Goal: Task Accomplishment & Management: Use online tool/utility

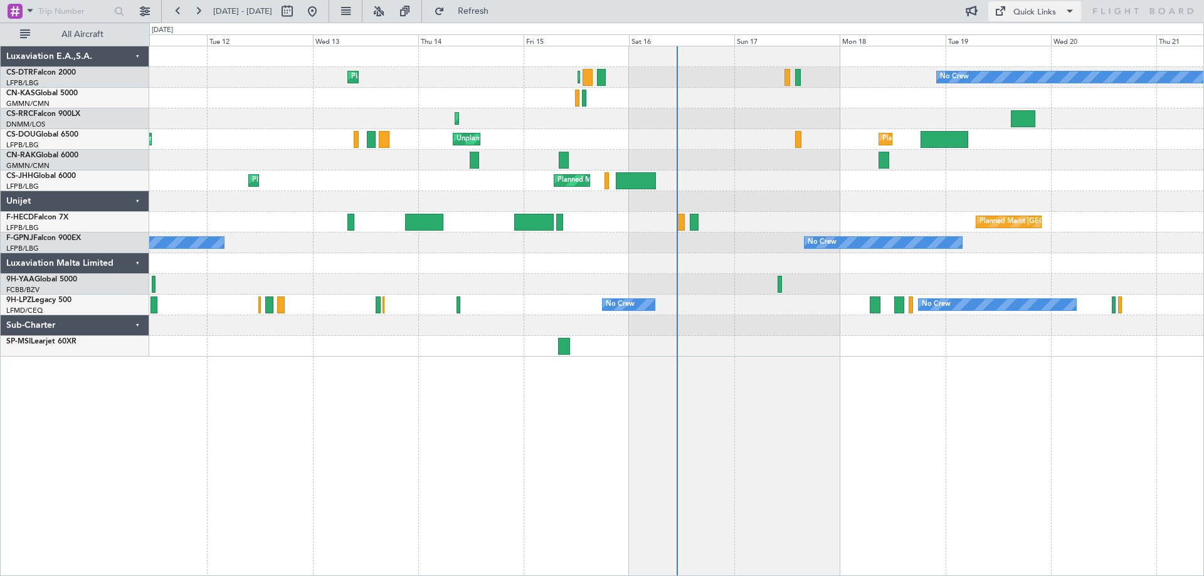
click at [1070, 11] on span at bounding box center [1070, 11] width 15 height 15
click at [774, 371] on div at bounding box center [602, 288] width 1204 height 576
click at [1068, 11] on span at bounding box center [1070, 11] width 15 height 15
drag, startPoint x: 903, startPoint y: 373, endPoint x: 900, endPoint y: 363, distance: 10.7
click at [902, 370] on div at bounding box center [602, 288] width 1204 height 576
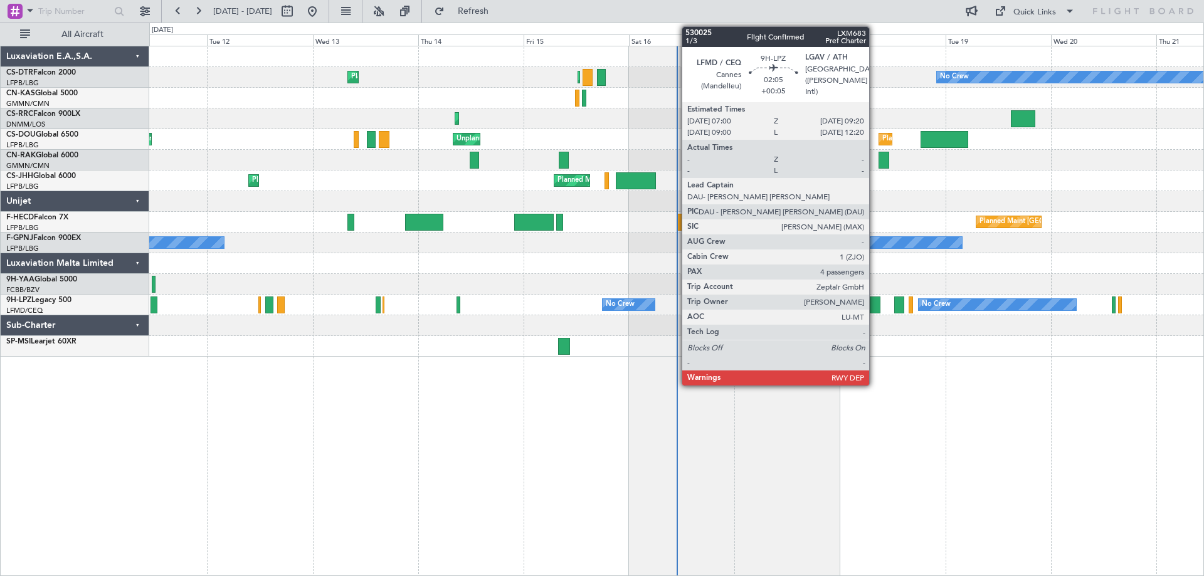
click at [875, 308] on div at bounding box center [875, 305] width 11 height 17
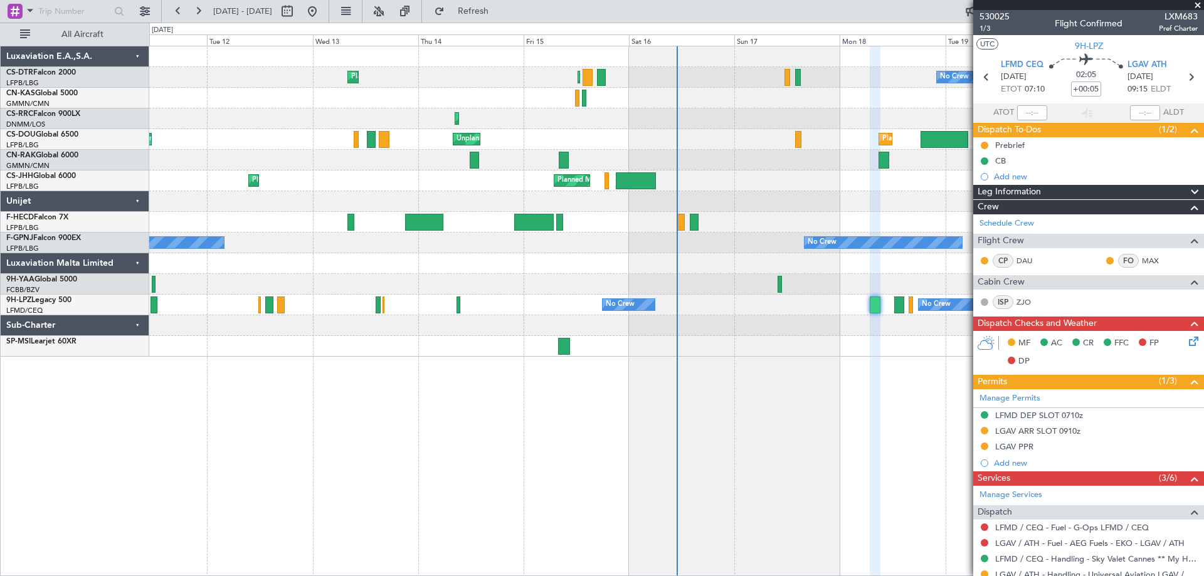
click at [891, 415] on div "Planned Maint Sofia No Crew Planned Maint [GEOGRAPHIC_DATA] ([GEOGRAPHIC_DATA])…" at bounding box center [676, 311] width 1055 height 531
click at [1196, 1] on span at bounding box center [1198, 5] width 13 height 11
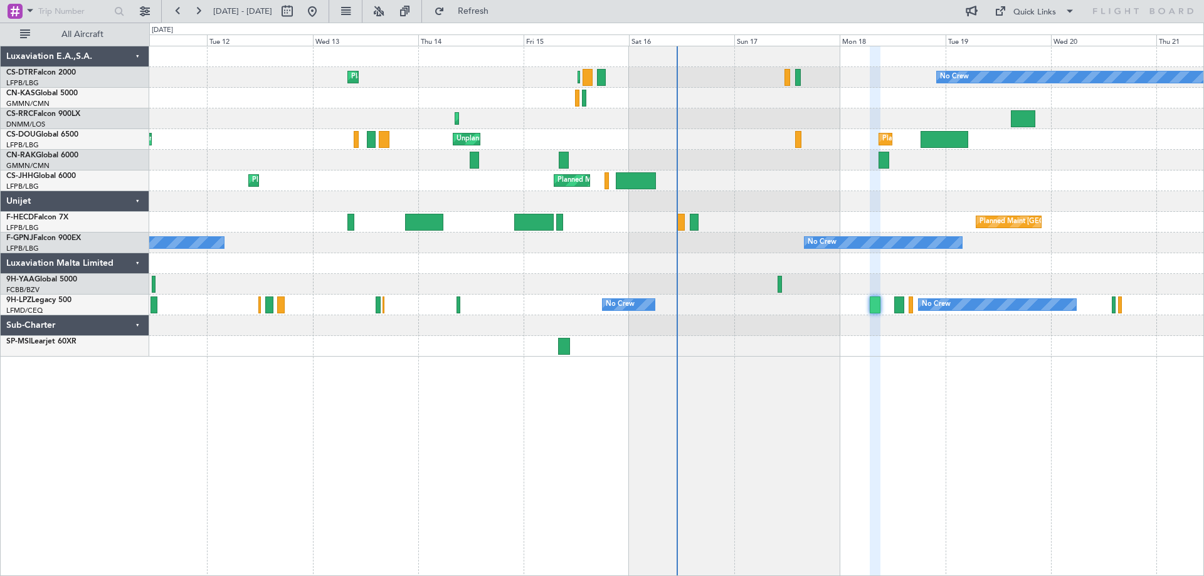
type input "0"
click at [1059, 13] on button "Quick Links" at bounding box center [1035, 11] width 93 height 20
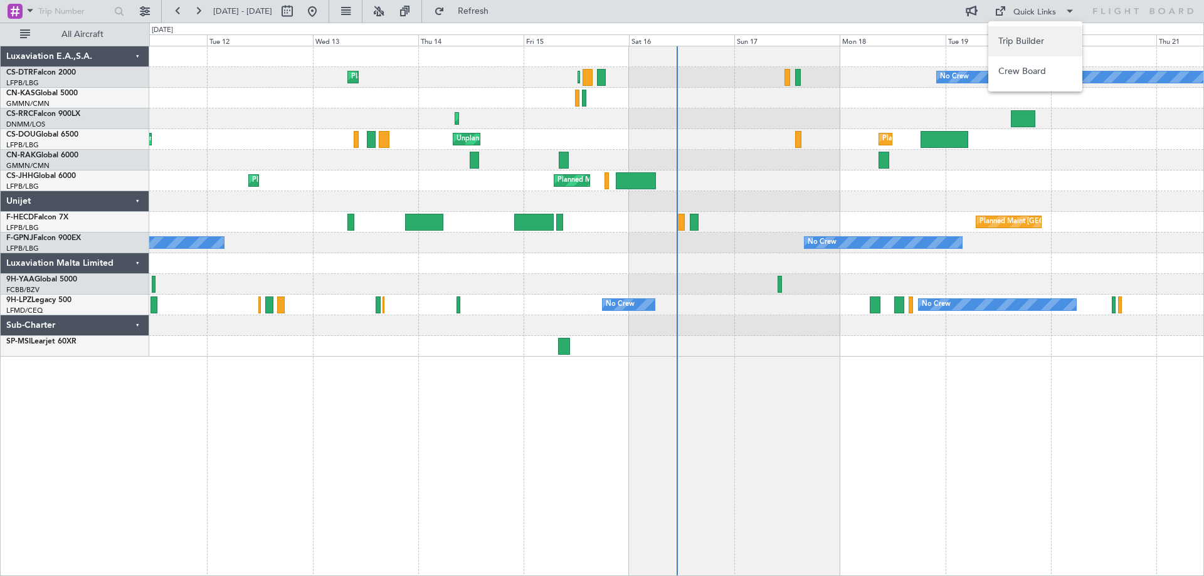
click at [1026, 40] on button "Trip Builder" at bounding box center [1036, 41] width 94 height 30
